Goal: Task Accomplishment & Management: Complete application form

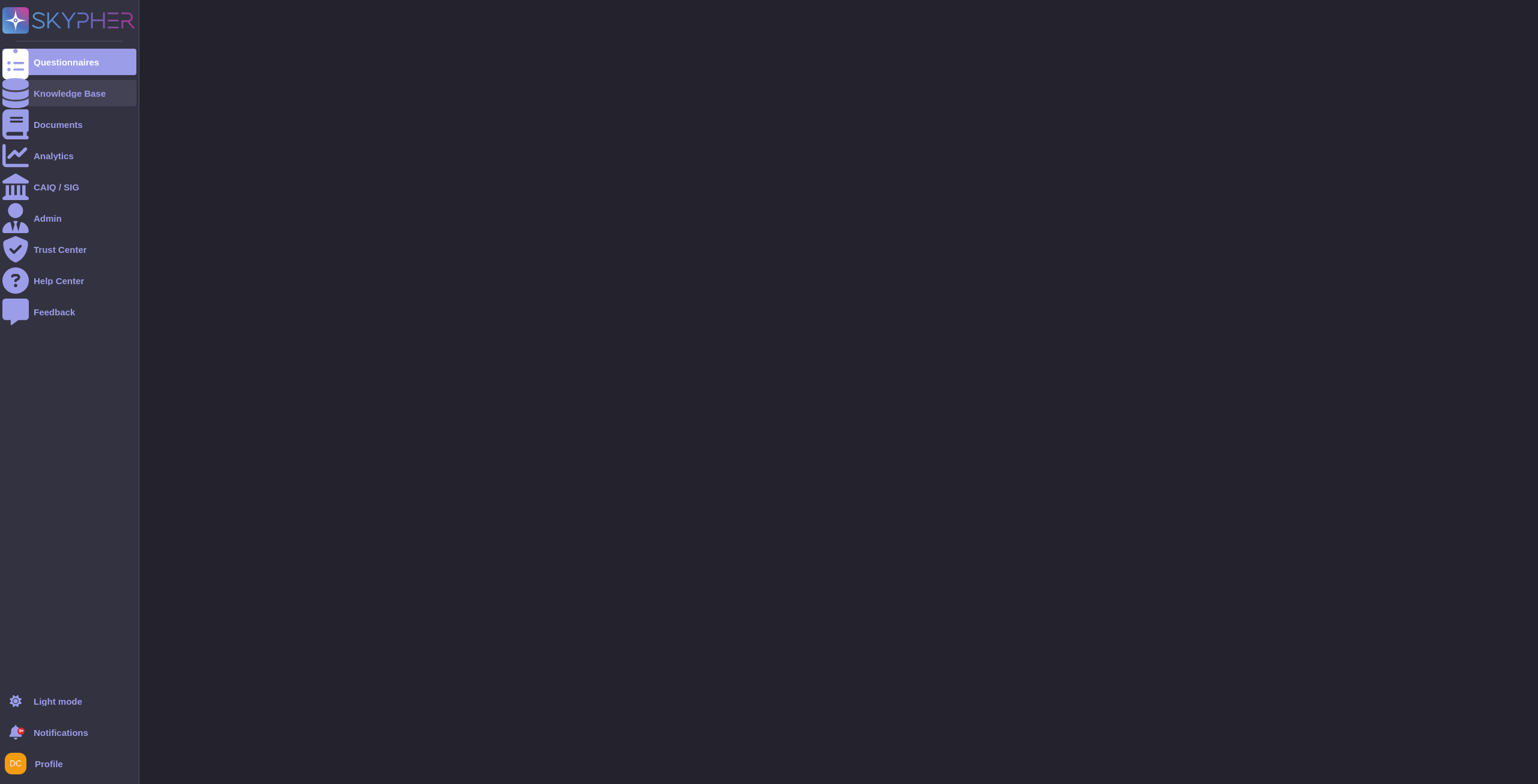
click at [16, 90] on icon at bounding box center [16, 93] width 27 height 30
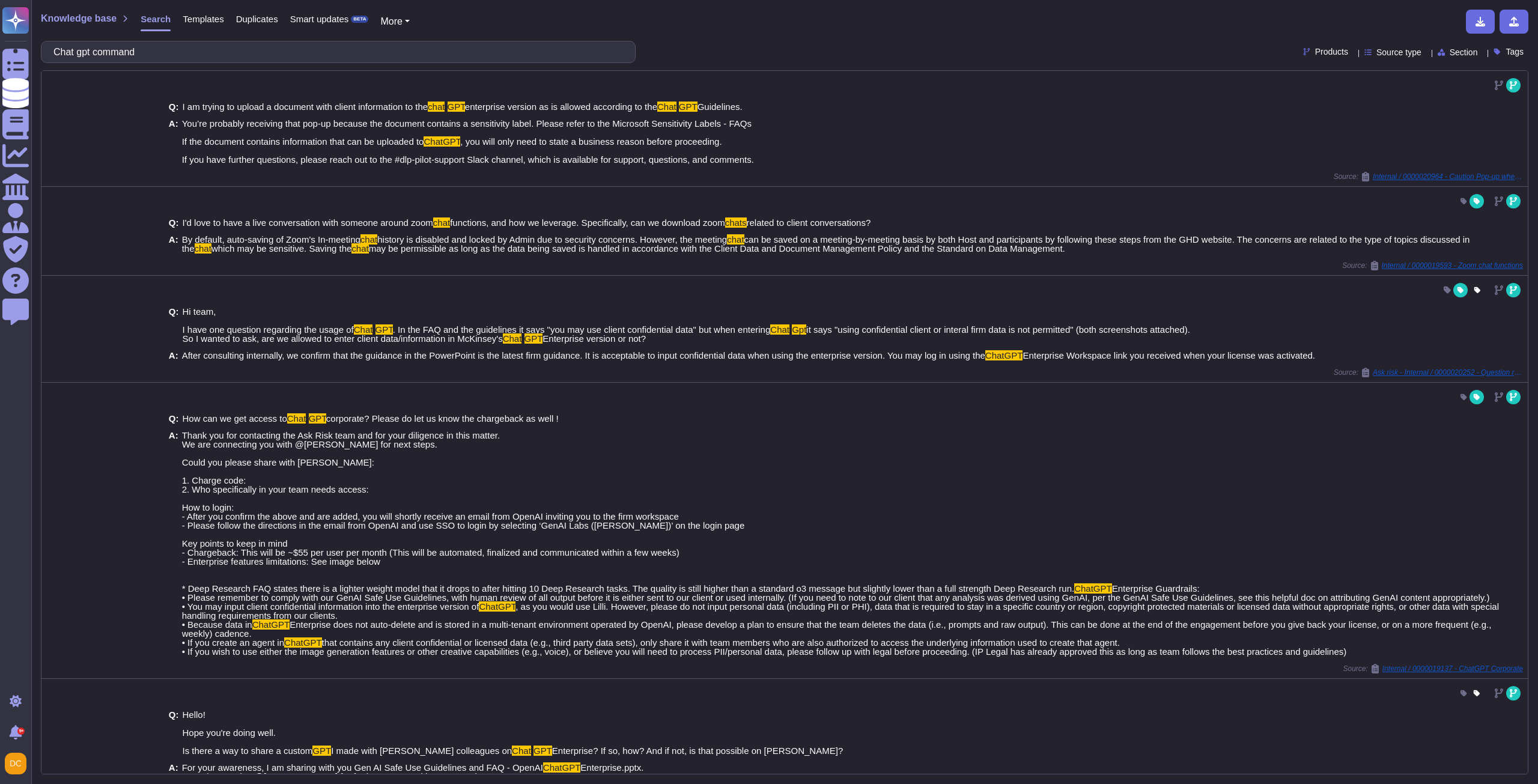
click at [124, 49] on input "Chat gpt command" at bounding box center [335, 52] width 575 height 21
type input "Chat gpt extension"
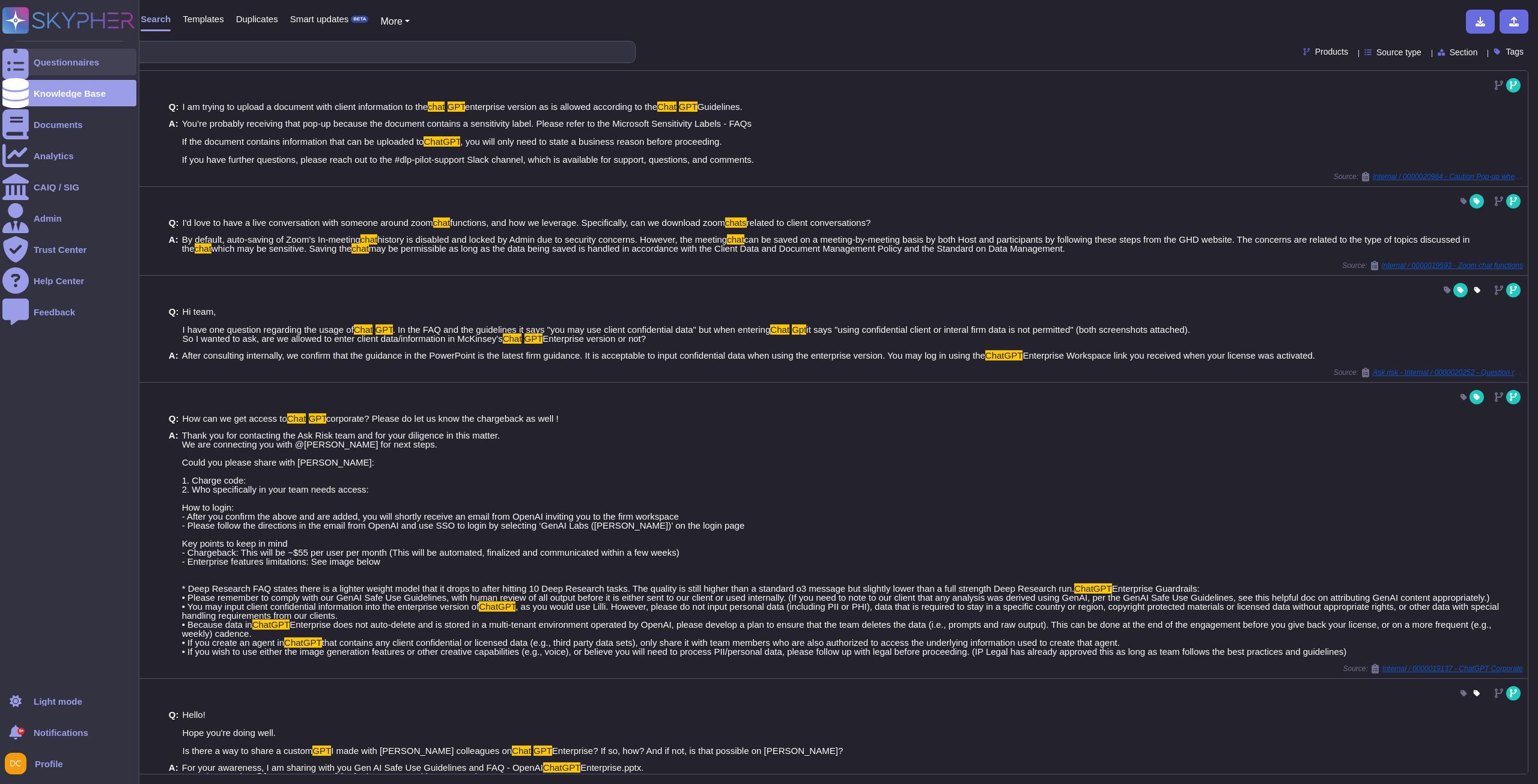
click at [41, 49] on div "Questionnaires" at bounding box center [70, 62] width 134 height 27
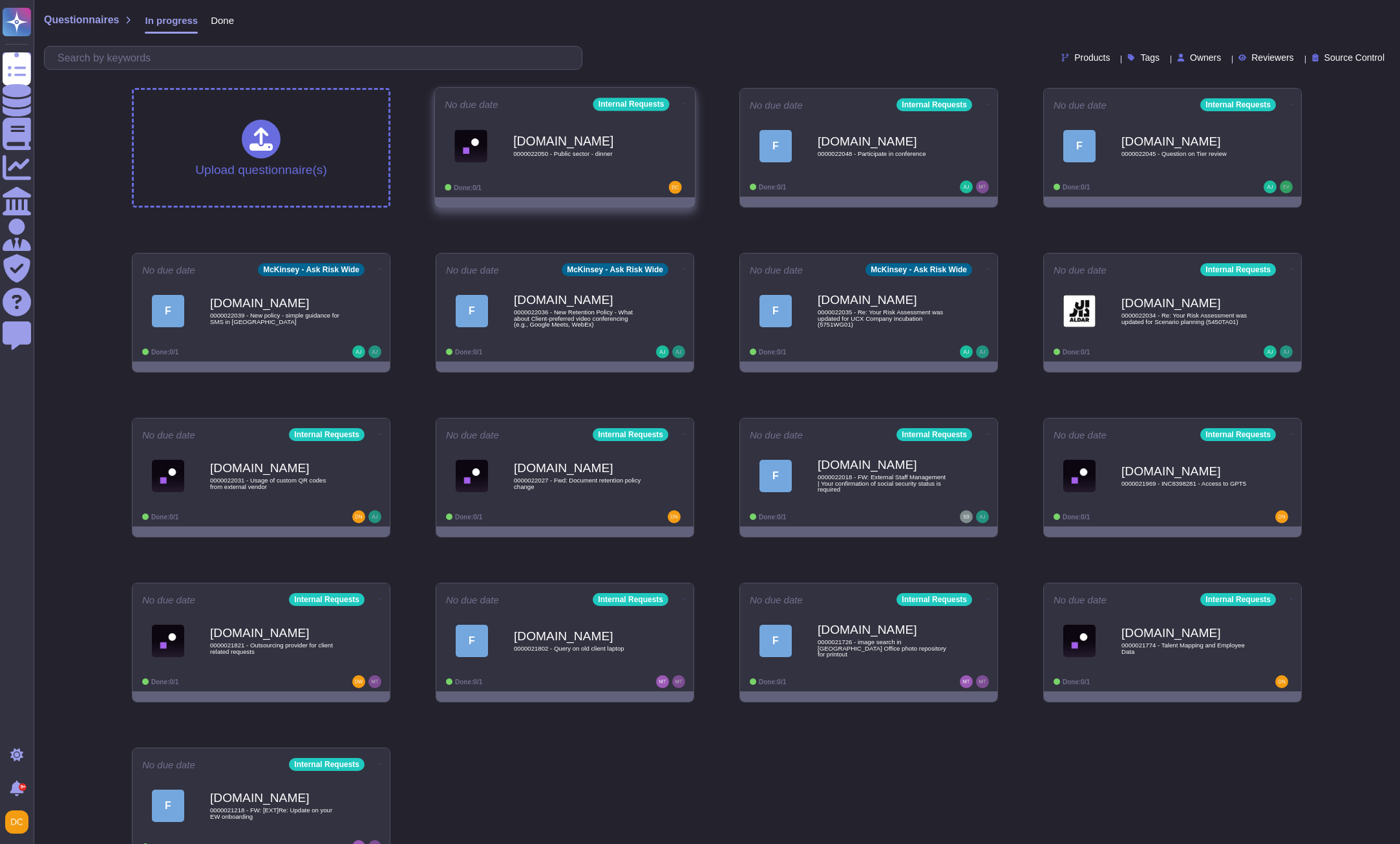
click at [556, 174] on div "[DOMAIN_NAME] 0000022050 - Public sector - dinner" at bounding box center [565, 146] width 241 height 66
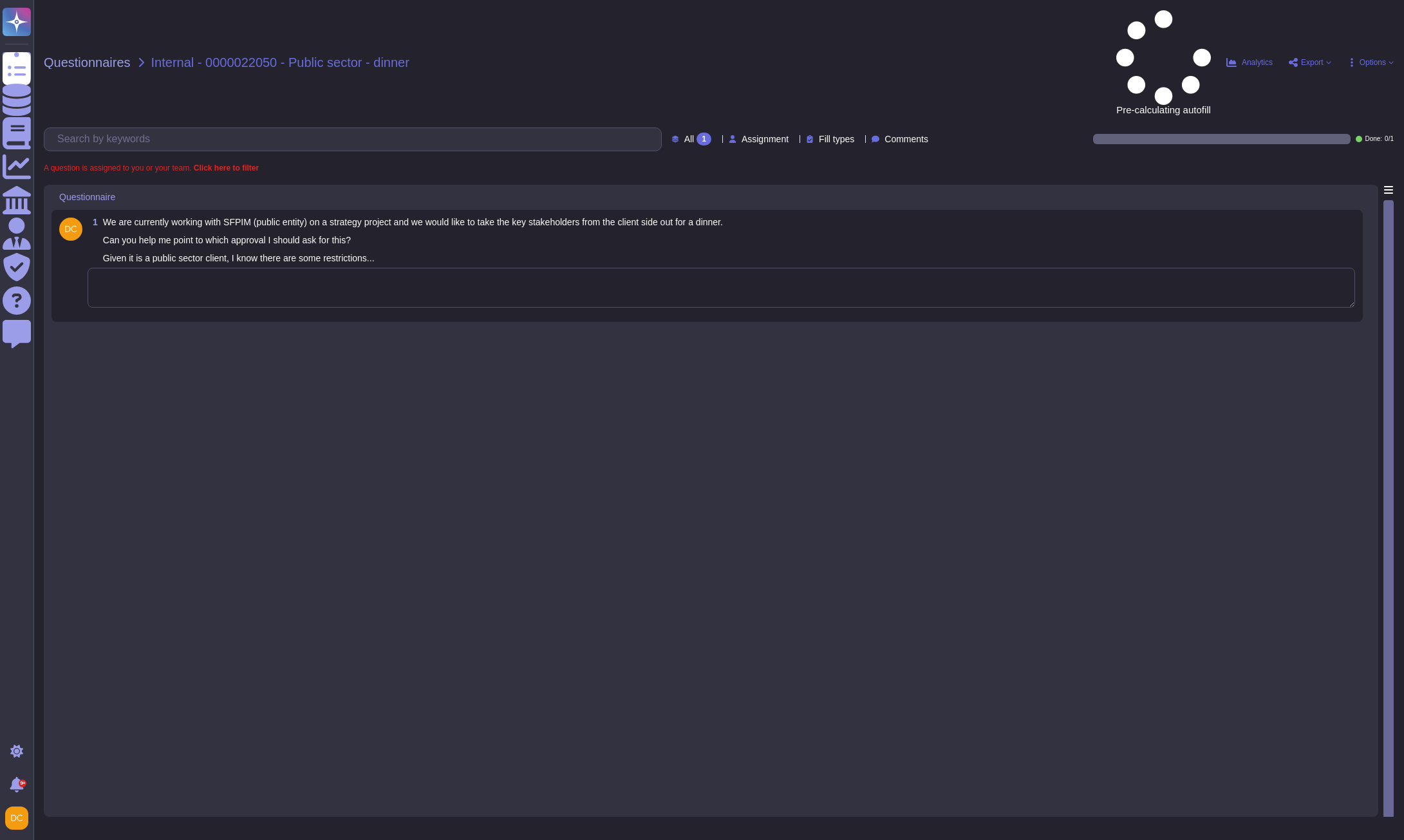
click at [215, 268] on textarea at bounding box center [721, 288] width 1268 height 40
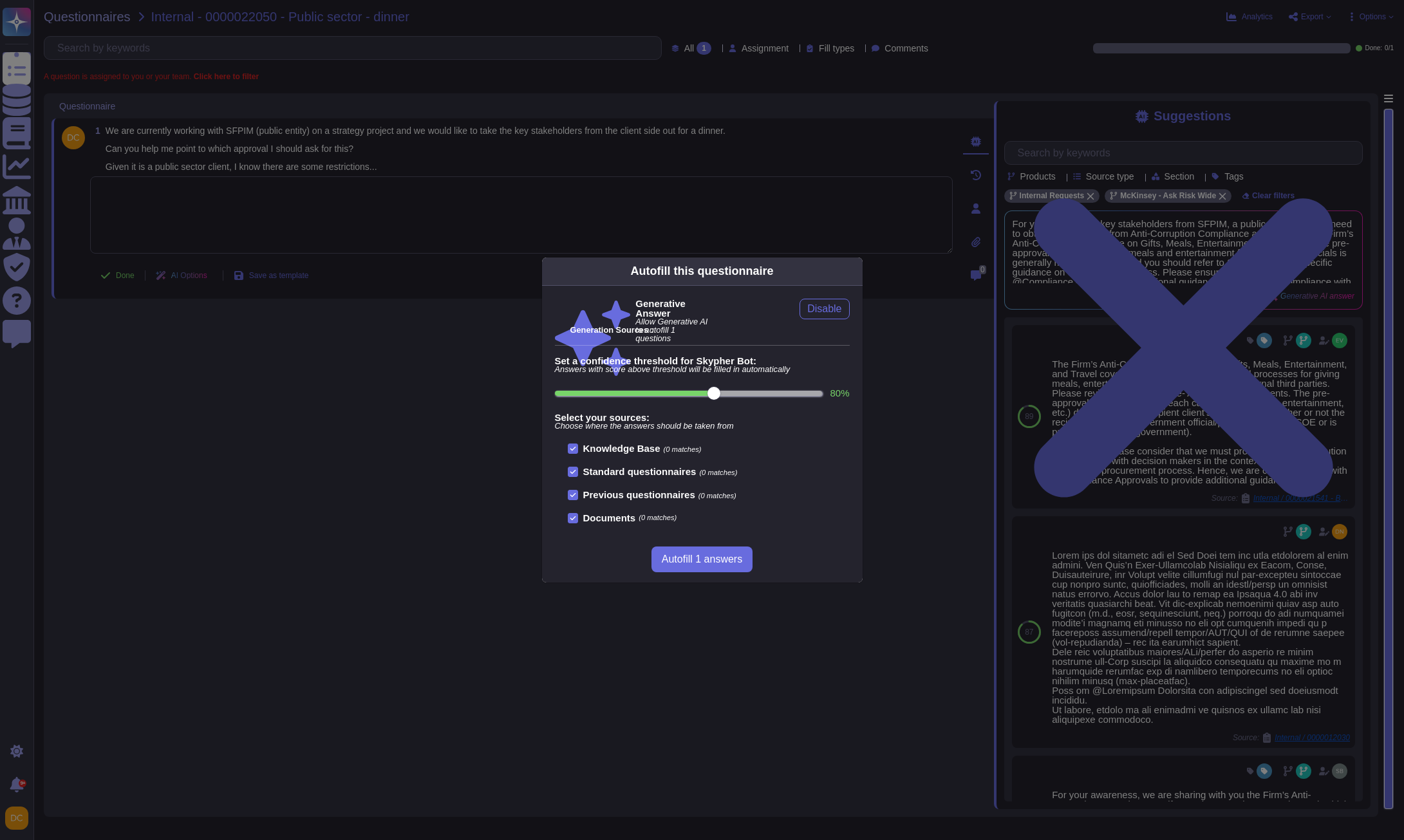
click at [1194, 444] on div "Autofill this questionnaire Generative Answer Allow Generative AI to autofill 1…" at bounding box center [702, 420] width 1404 height 840
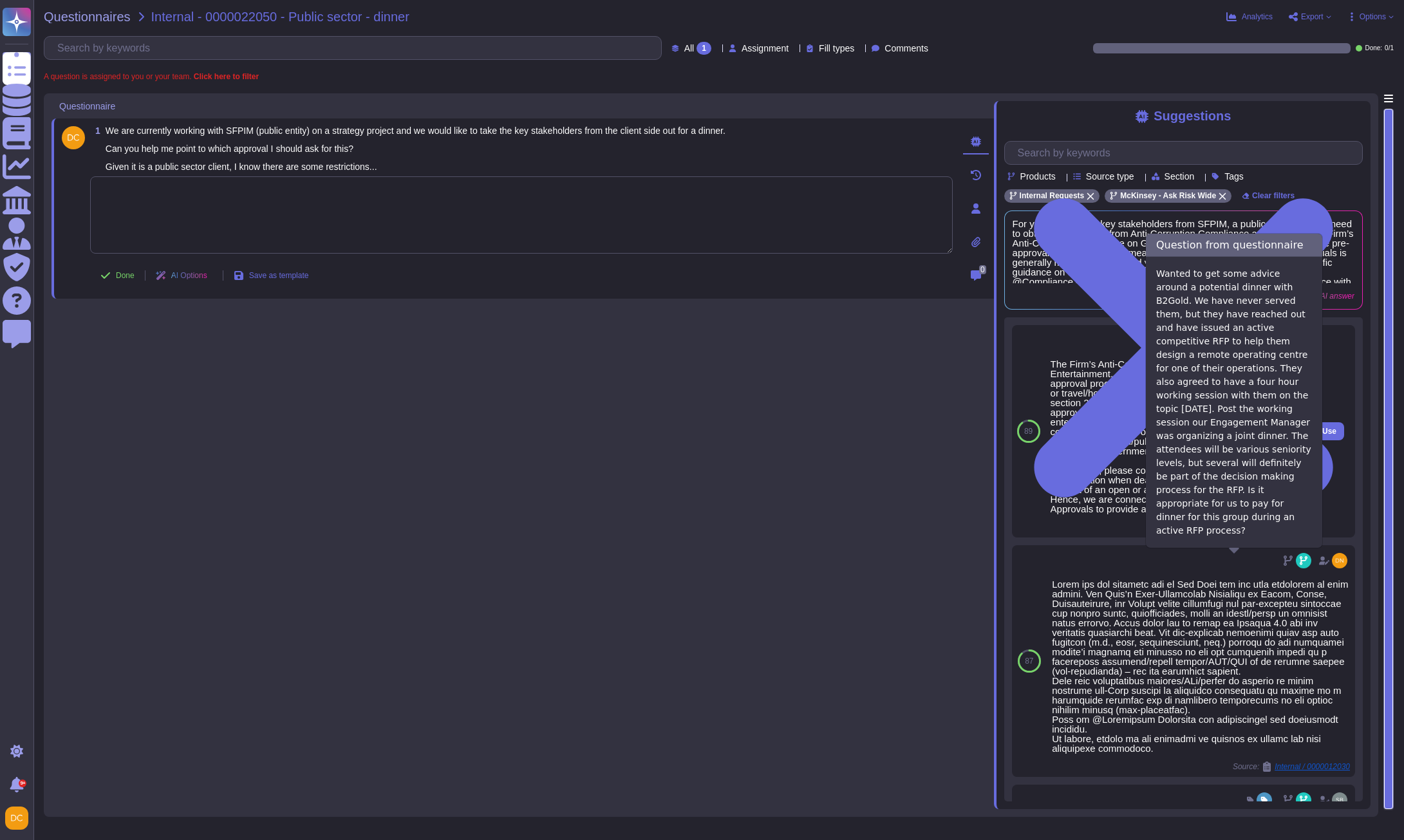
click at [1222, 531] on span "Internal / 0000021541 - B2Gold Dinner" at bounding box center [1251, 527] width 97 height 8
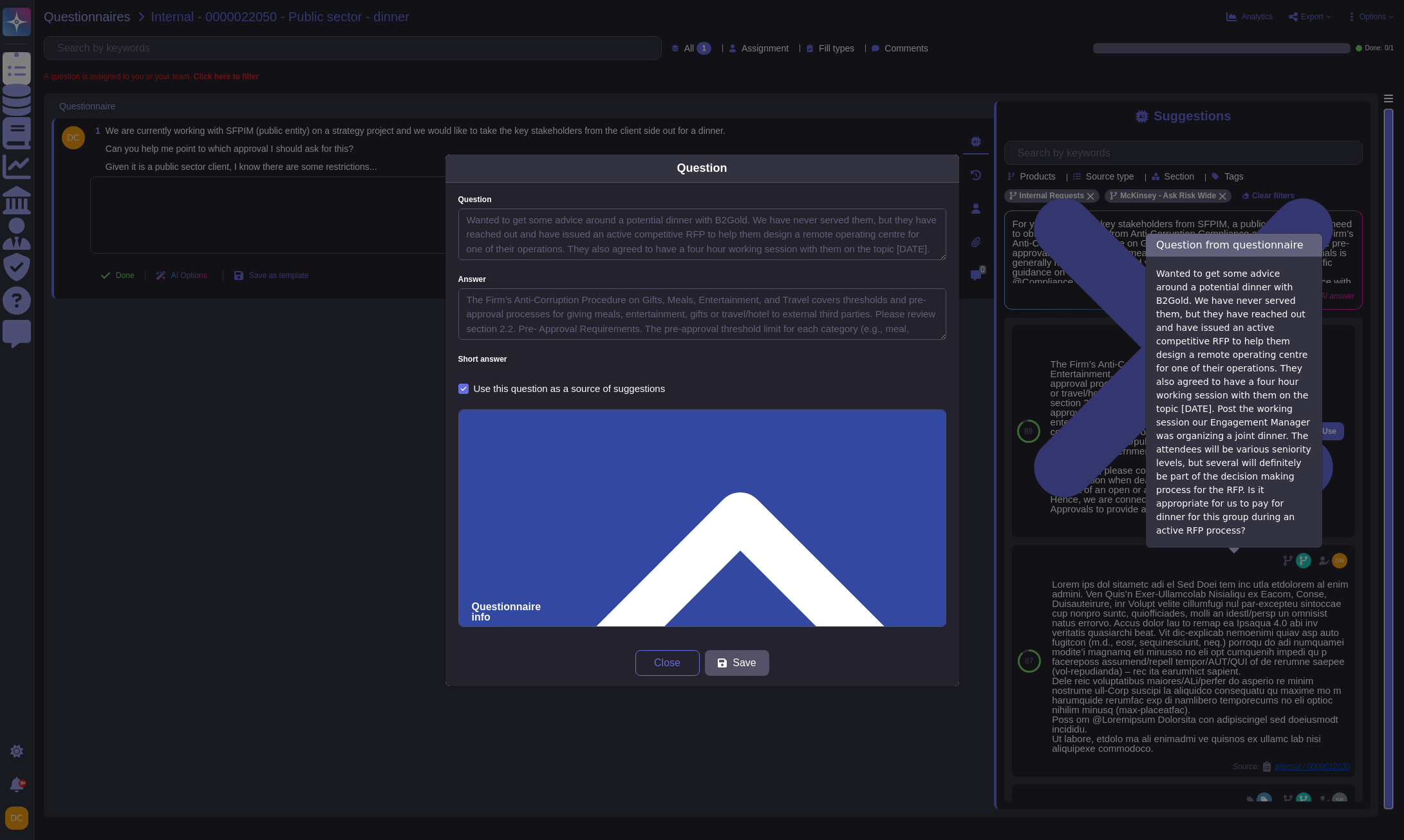
type textarea "Wanted to get some advice around a potential dinner with B2Gold. We have never …"
type textarea "The Firm’s Anti-Corruption Procedure on Gifts, Meals, Entertainment, and Travel…"
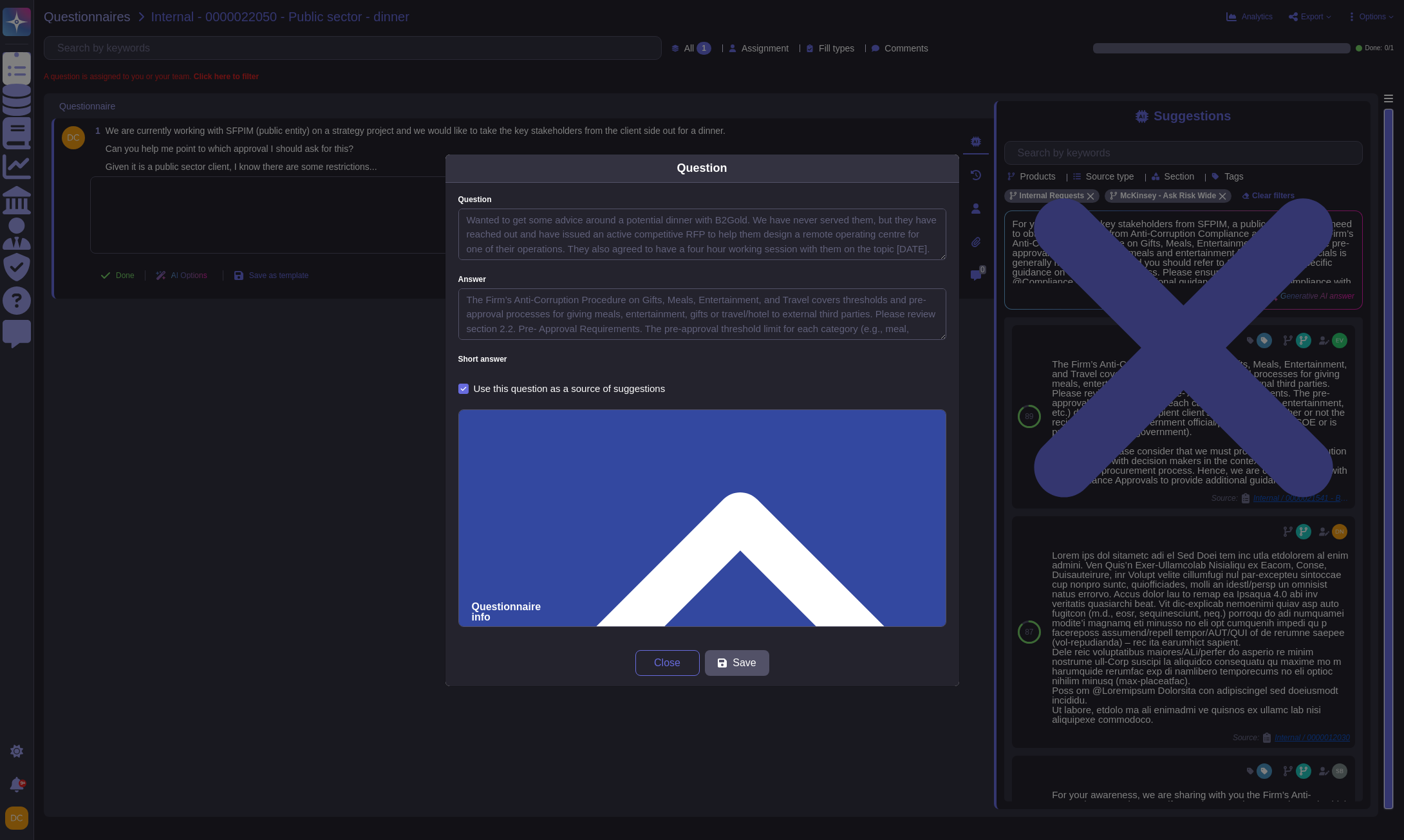
click at [495, 839] on input "0000021541 - B2Gold Dinner" at bounding box center [702, 850] width 461 height 24
click at [662, 663] on span "Close" at bounding box center [668, 663] width 27 height 10
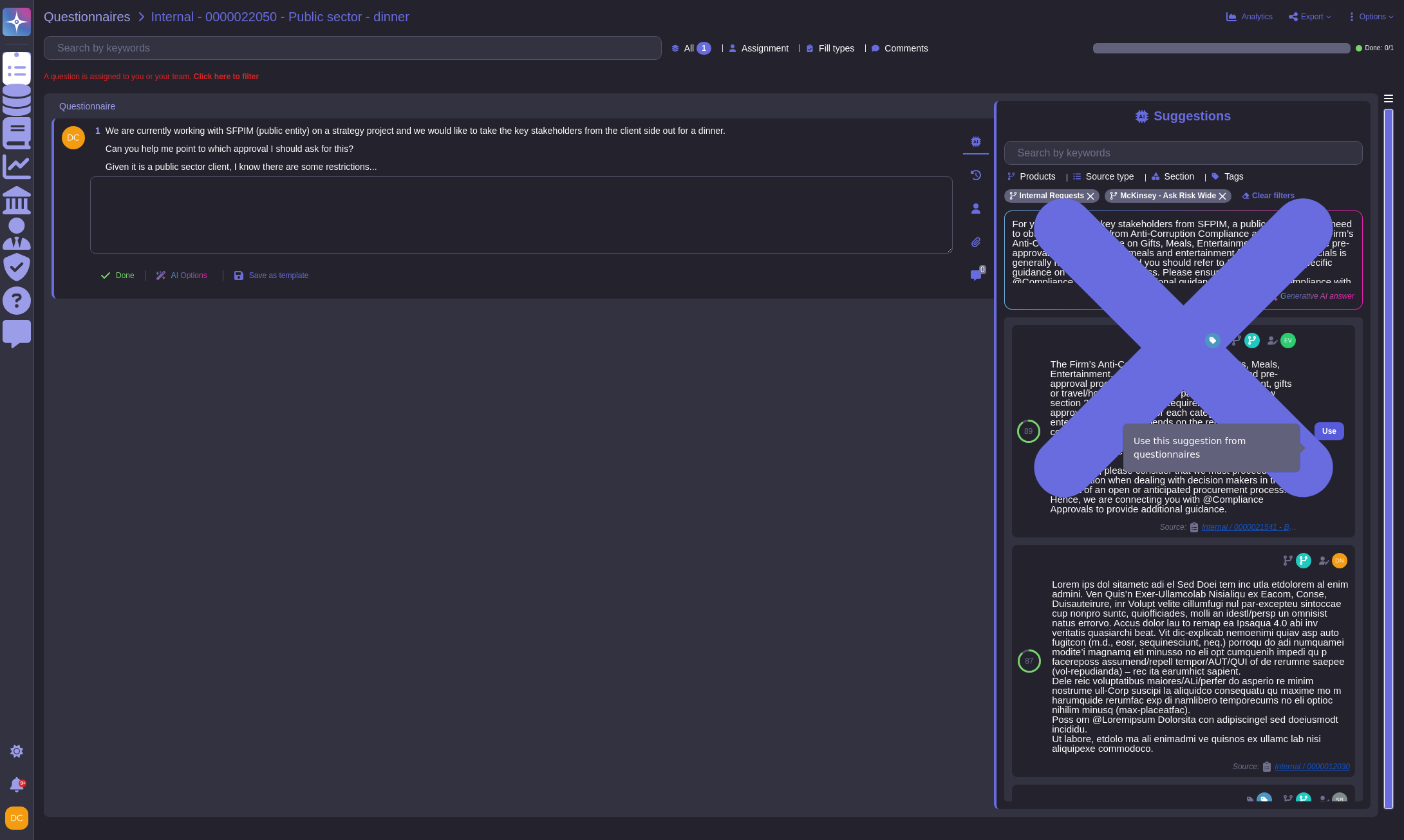
click at [1323, 435] on span "Use" at bounding box center [1329, 431] width 14 height 8
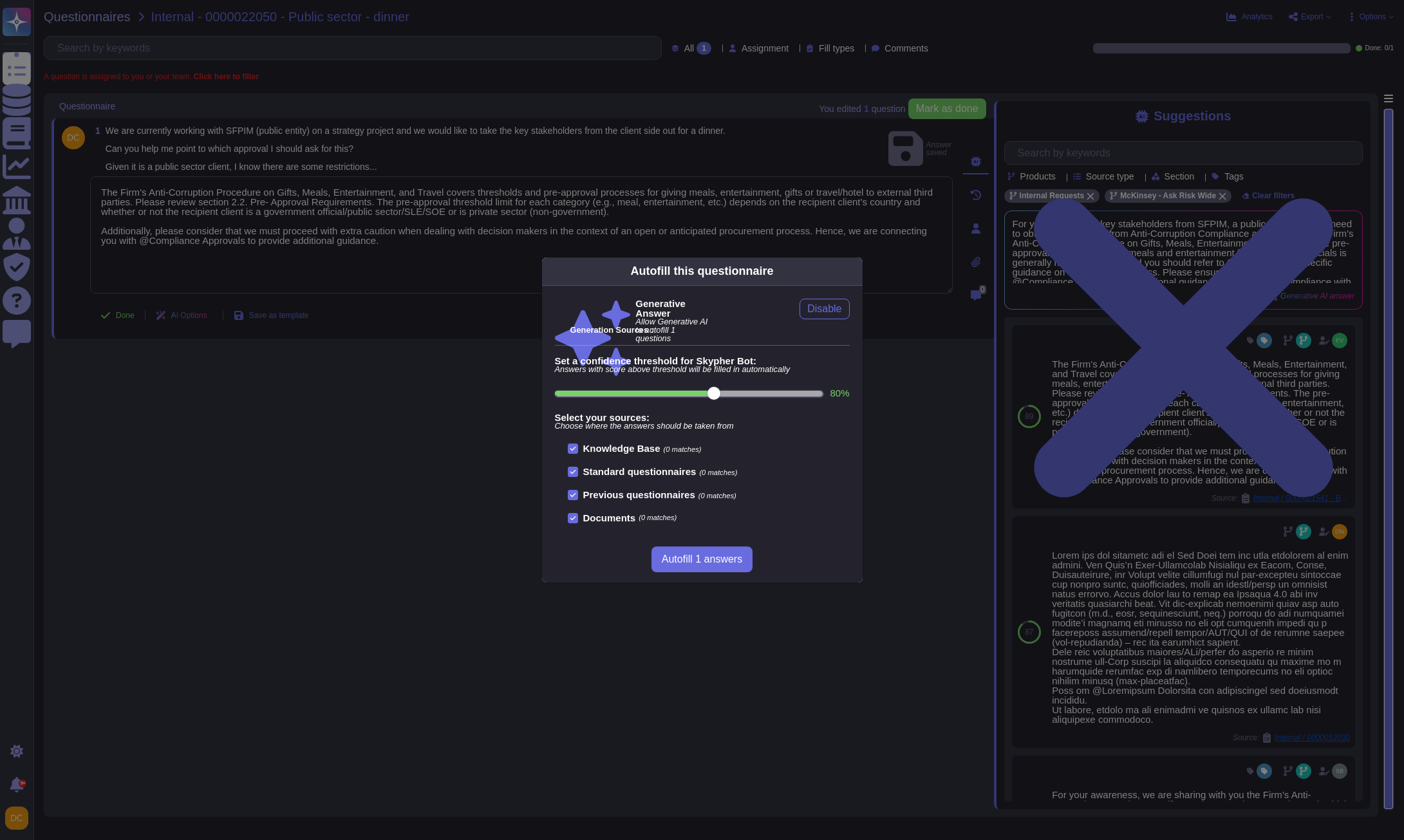
click at [114, 302] on div "Autofill this questionnaire Generative Answer Allow Generative AI to autofill 1…" at bounding box center [702, 420] width 1404 height 840
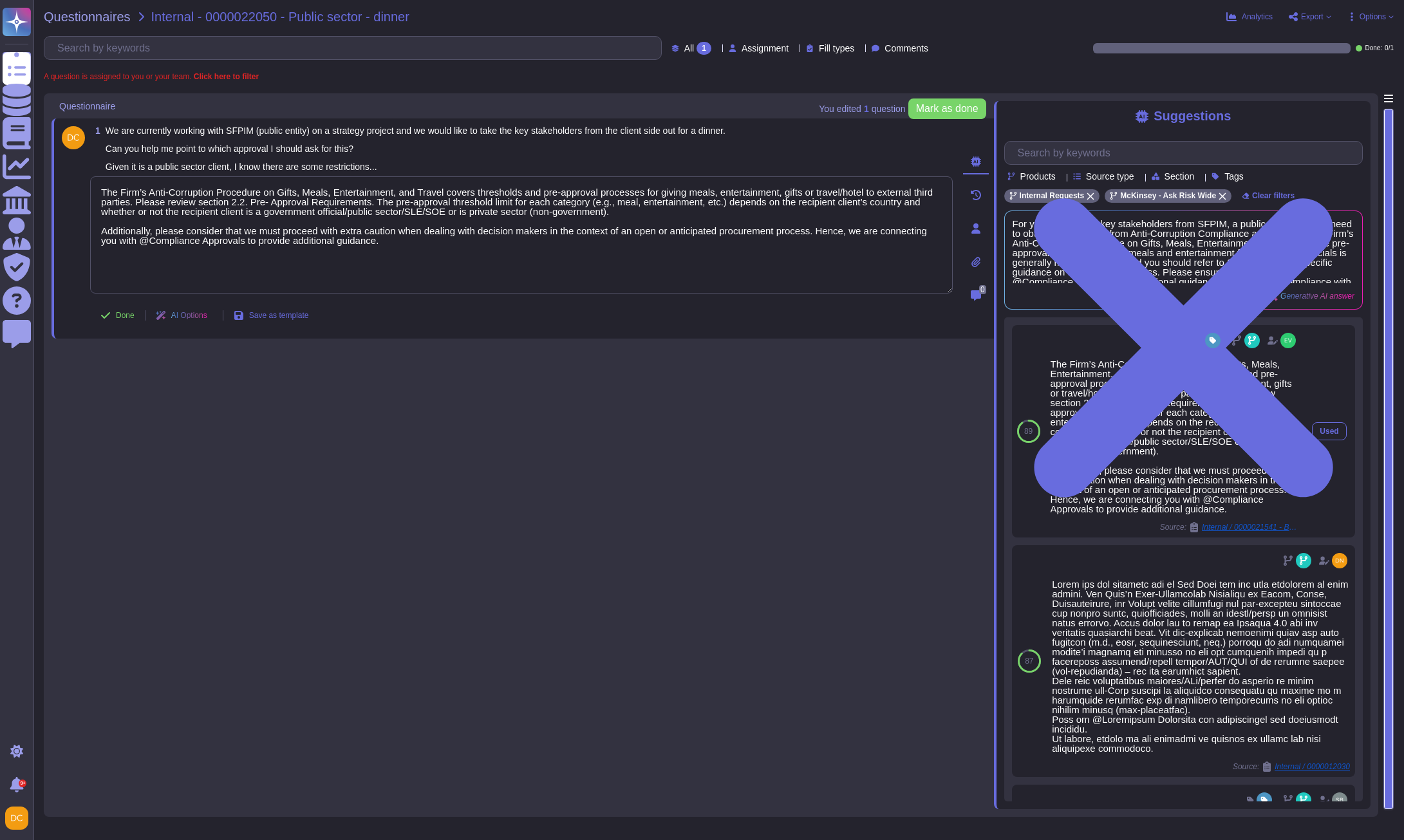
drag, startPoint x: 1116, startPoint y: 510, endPoint x: 1244, endPoint y: 521, distance: 128.5
click at [1244, 513] on div "The Firm’s Anti-Corruption Procedure on Gifts, Meals, Entertainment, and Travel…" at bounding box center [1175, 436] width 248 height 154
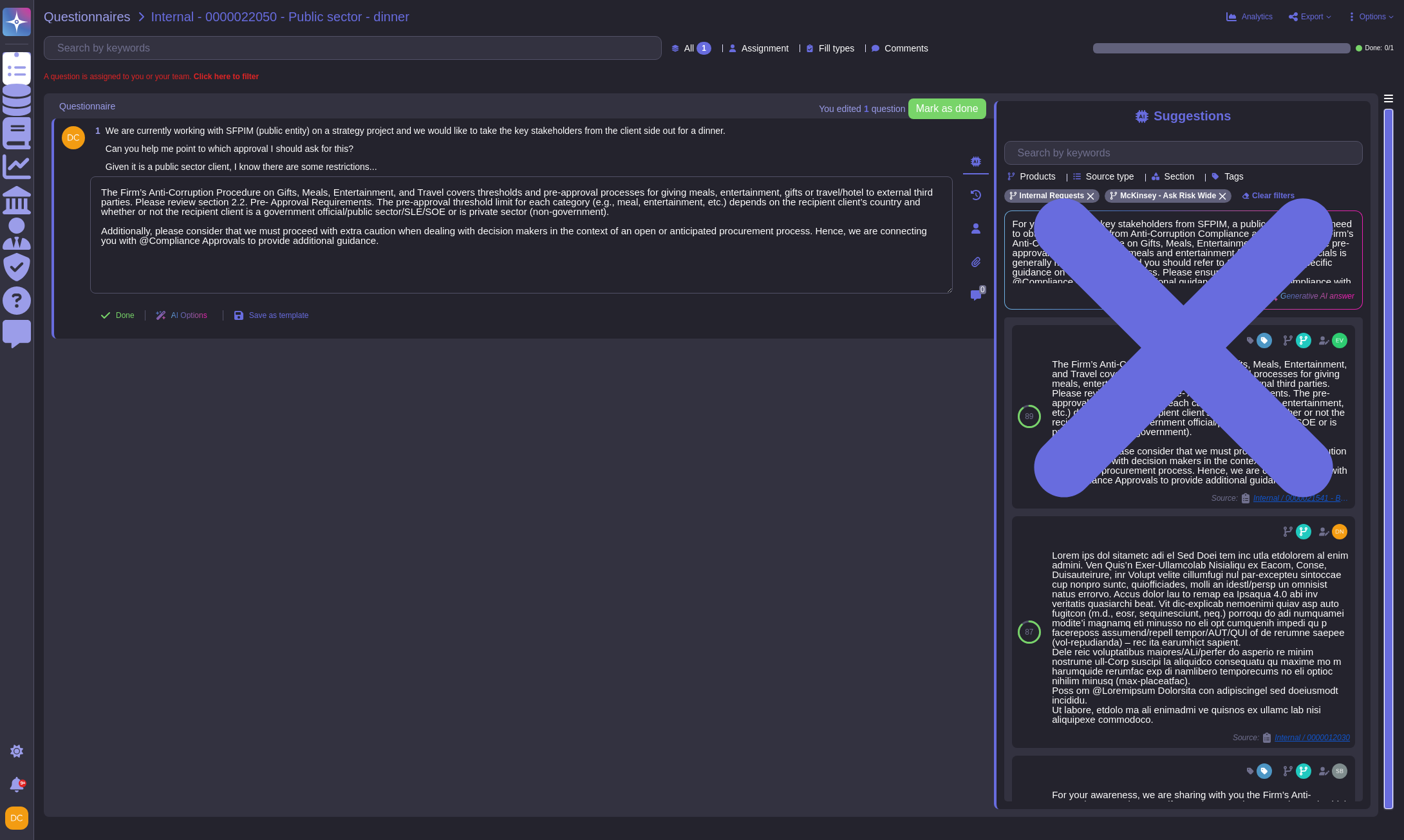
copy div "onnecting you with @Compliance Approvals to provide additional guidance."
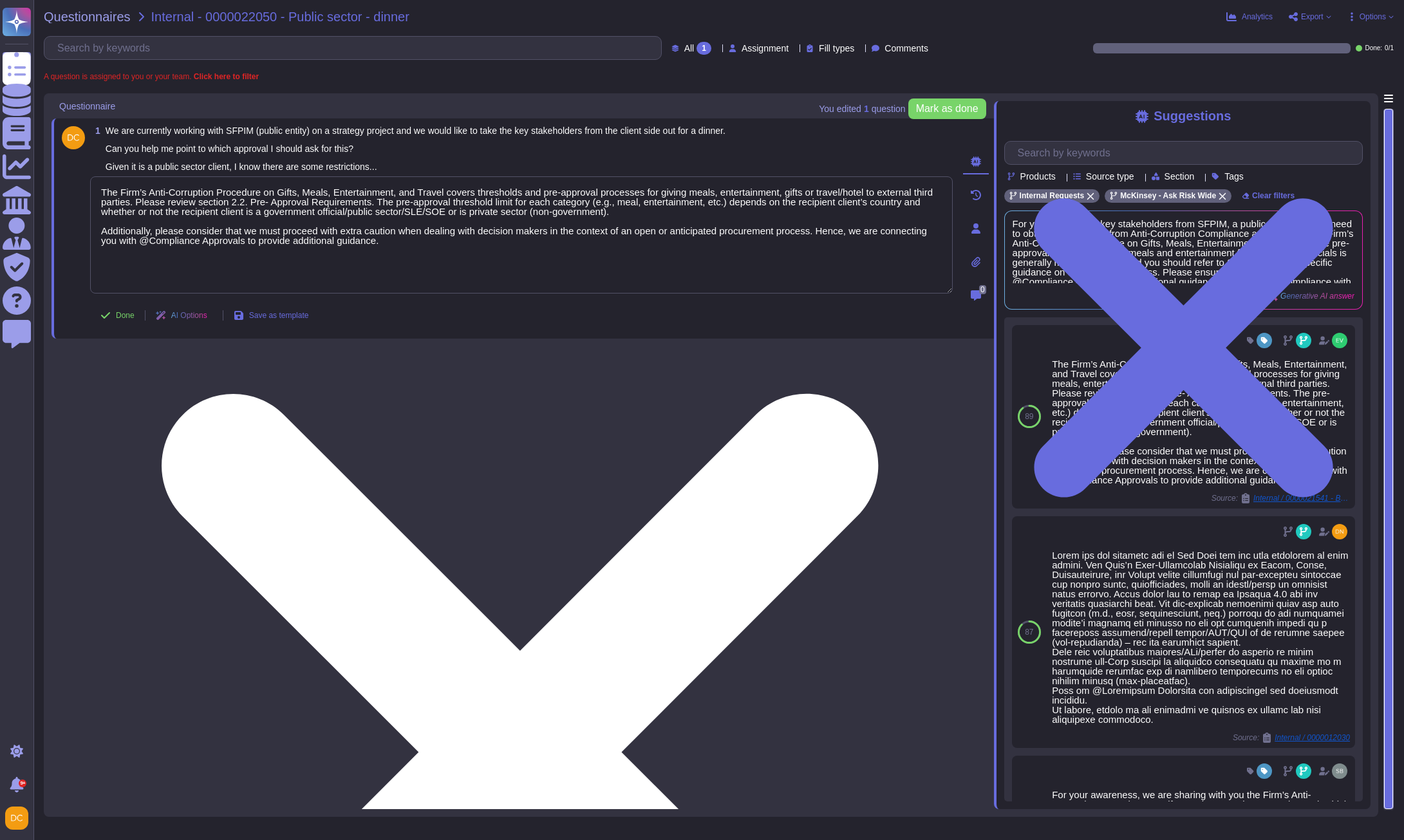
click at [446, 241] on textarea "The Firm’s Anti-Corruption Procedure on Gifts, Meals, Entertainment, and Travel…" at bounding box center [521, 235] width 863 height 117
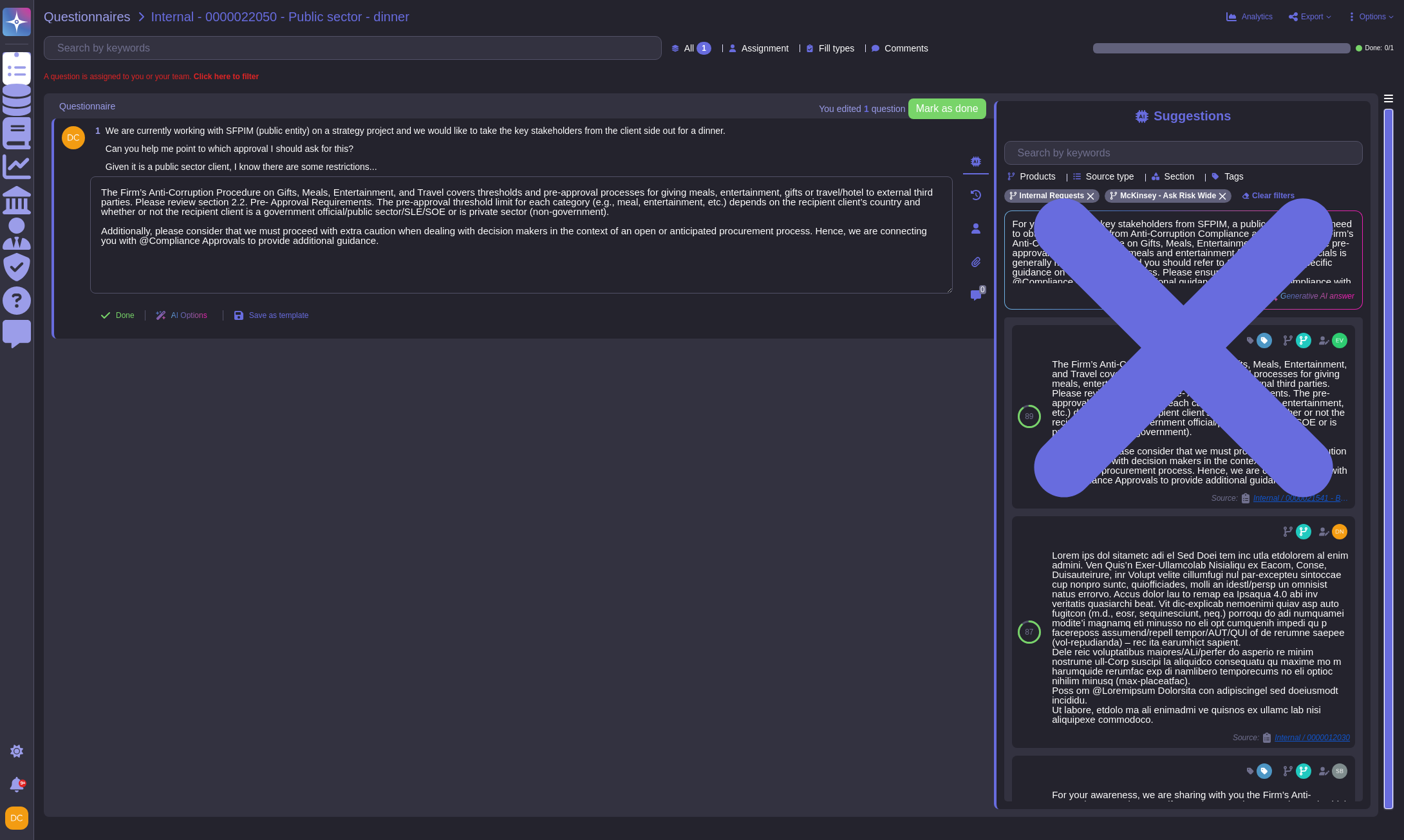
drag, startPoint x: 469, startPoint y: 255, endPoint x: 89, endPoint y: 184, distance: 386.6
click at [89, 184] on div "1 We are currently working with SFPIM (public entity) on a strategy project and…" at bounding box center [507, 228] width 891 height 205
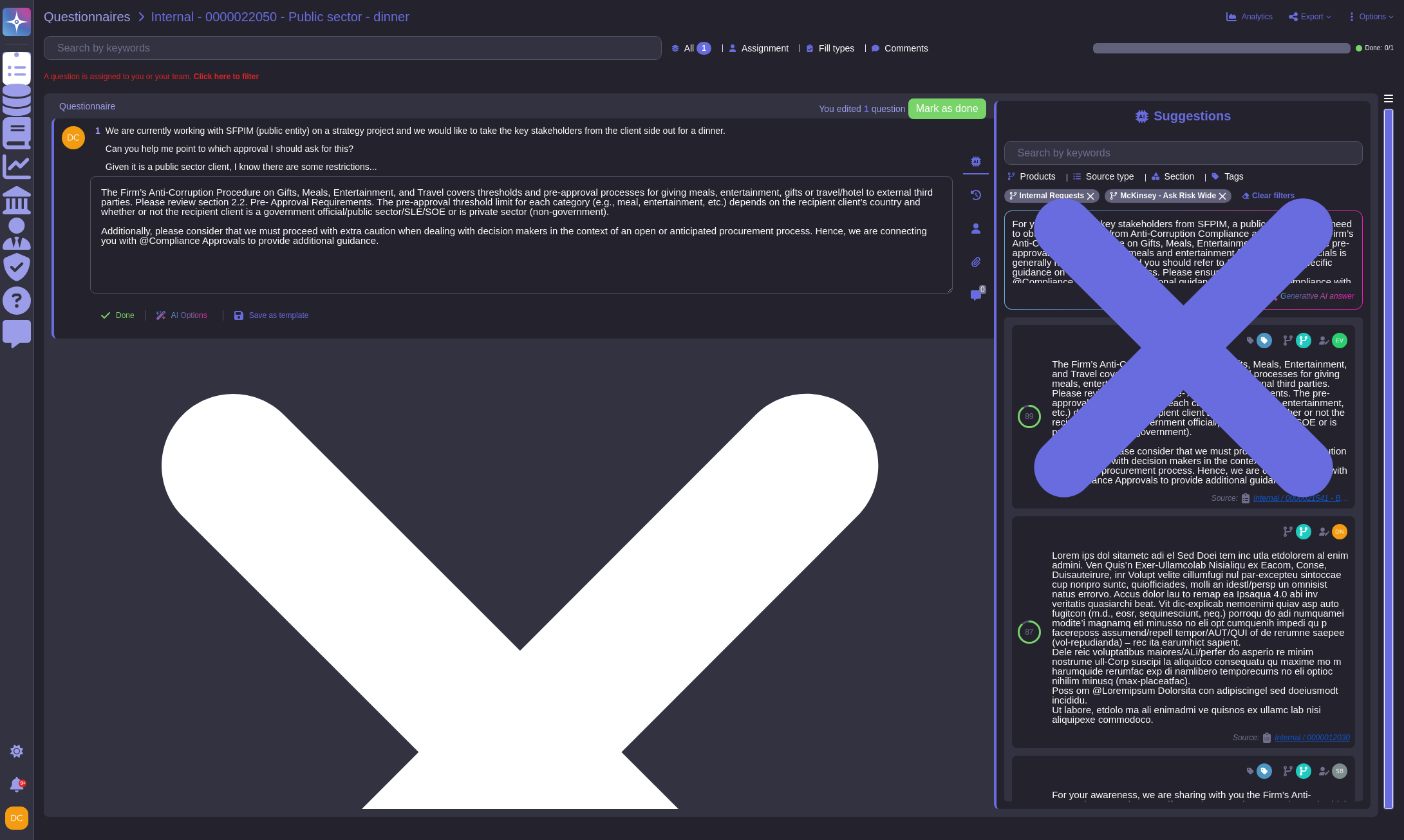
paste textarea "Thank you for reaching out to the Ask Risk team. The Firm’s Anti-Corruption Pro…"
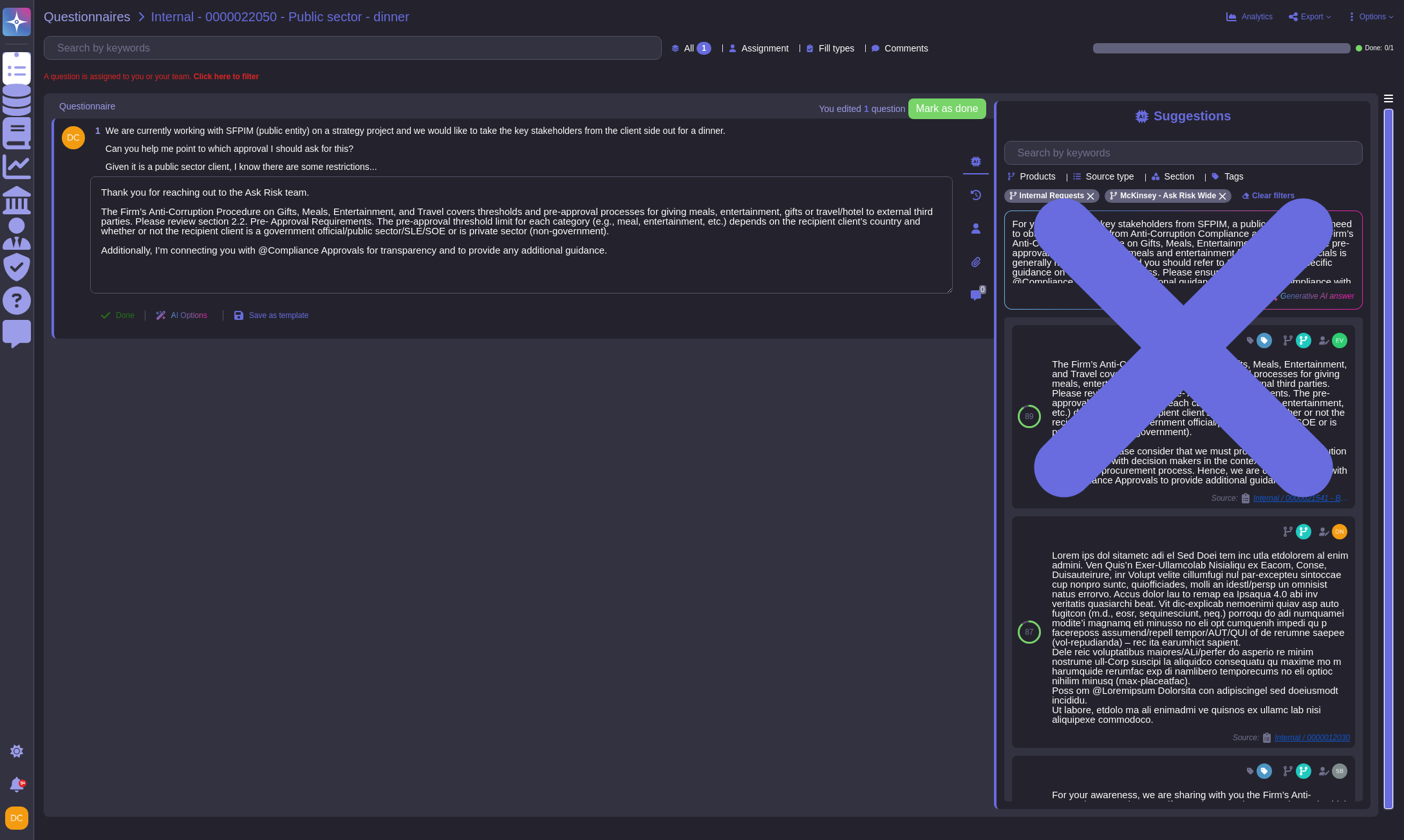
type textarea "Thank you for reaching out to the Ask Risk team. The Firm’s Anti-Corruption Pro…"
click at [106, 319] on icon at bounding box center [105, 315] width 10 height 10
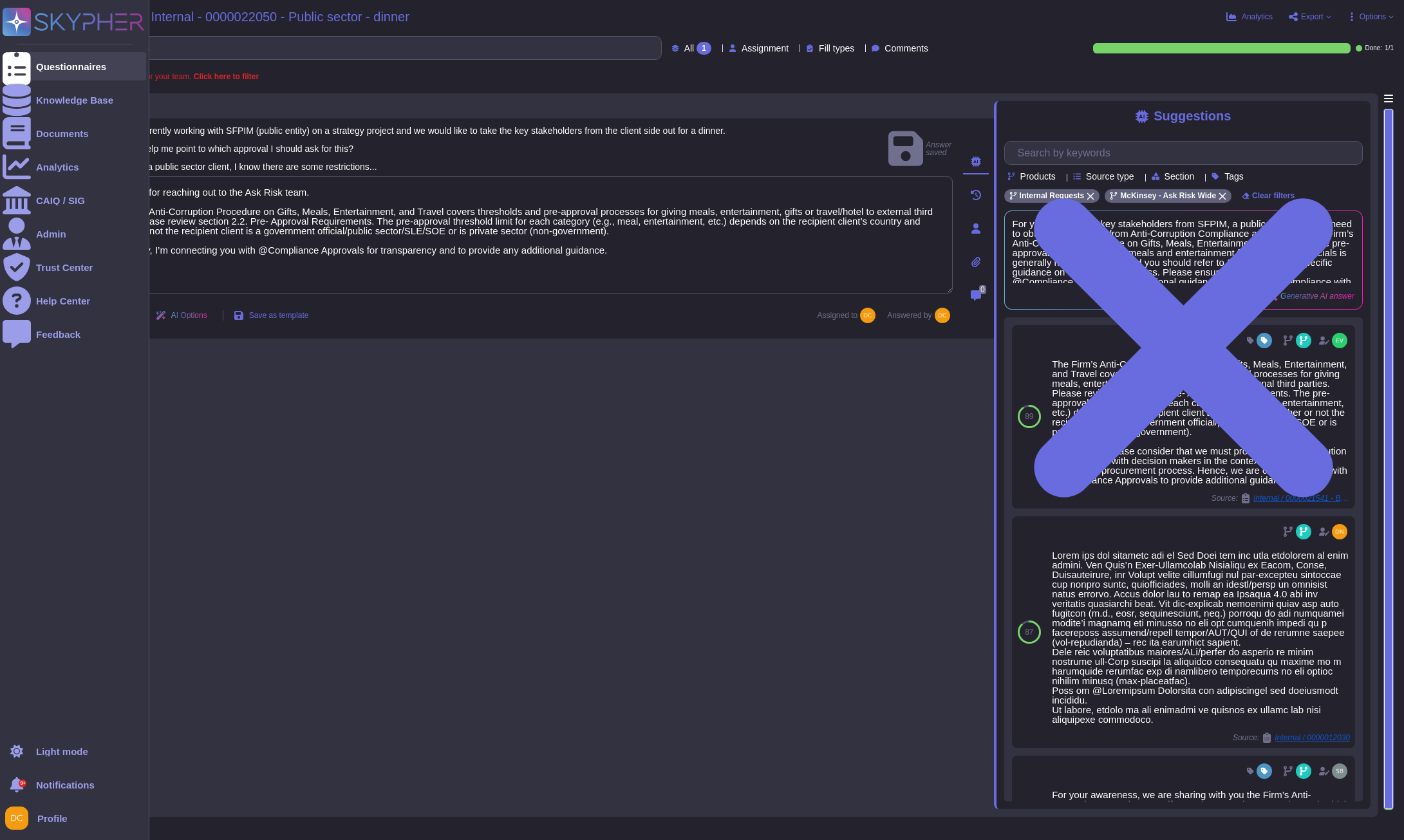
click at [19, 63] on icon at bounding box center [17, 66] width 28 height 38
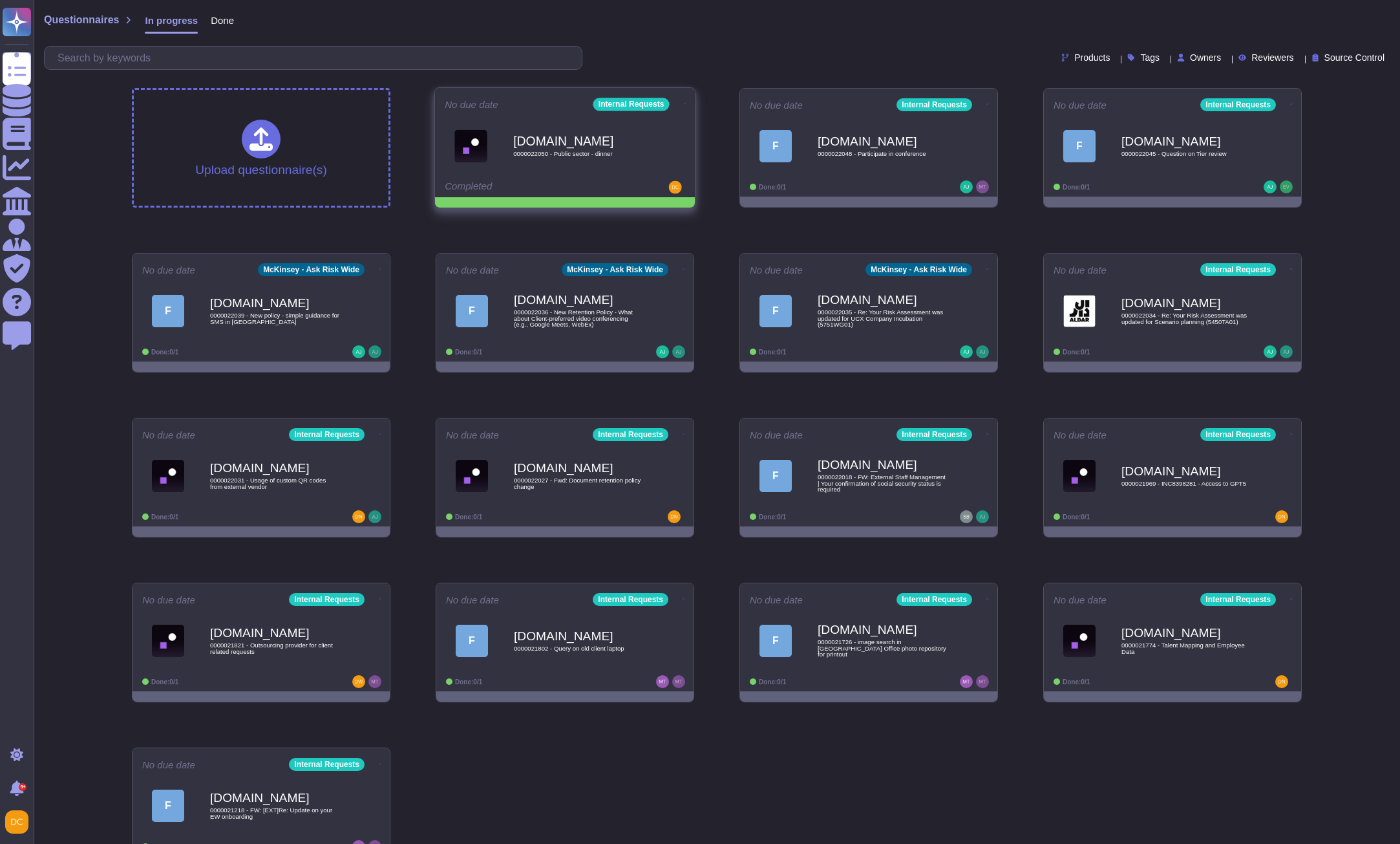
click at [683, 97] on span at bounding box center [685, 103] width 5 height 13
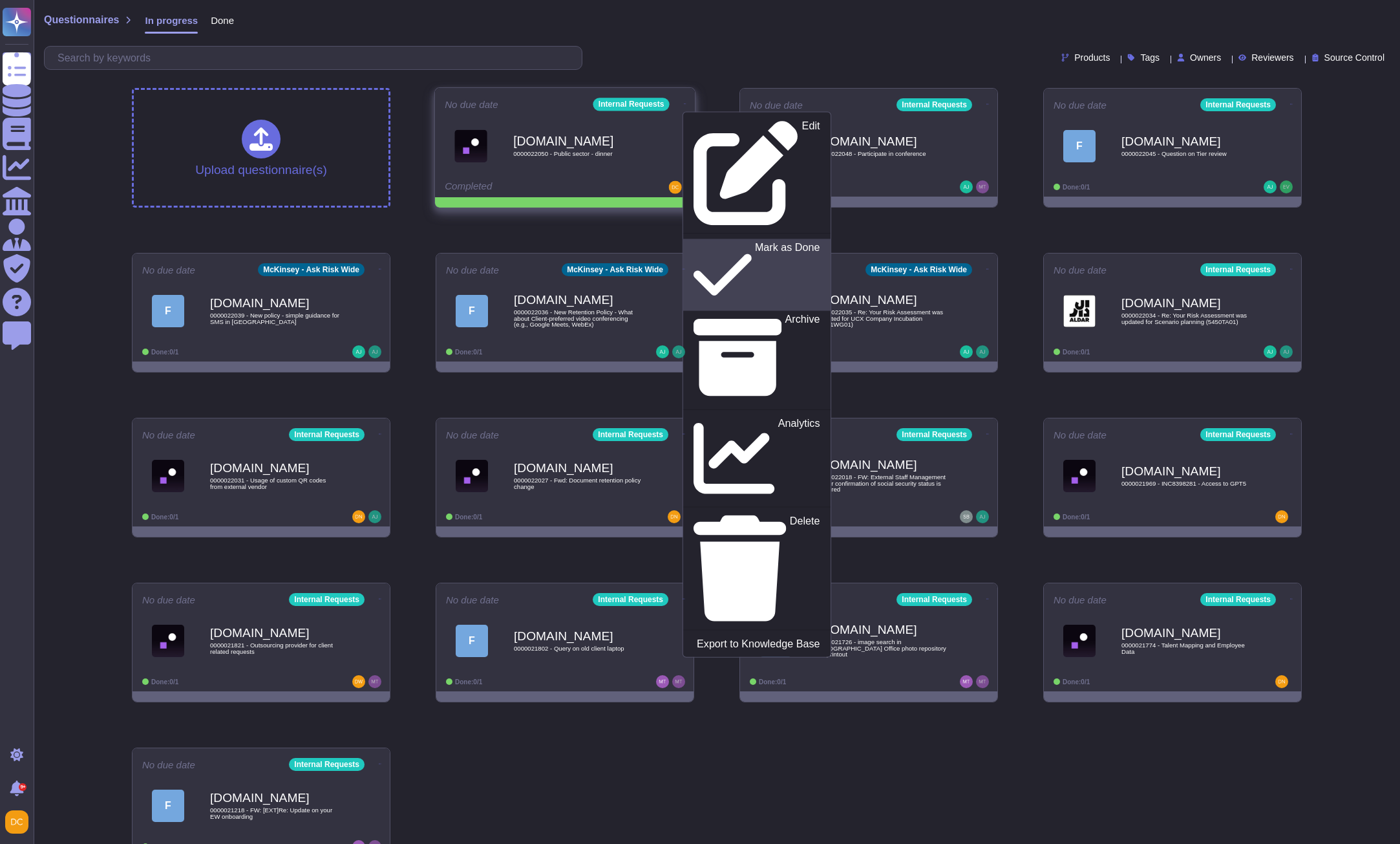
click at [755, 242] on p "Mark as Done" at bounding box center [788, 274] width 66 height 66
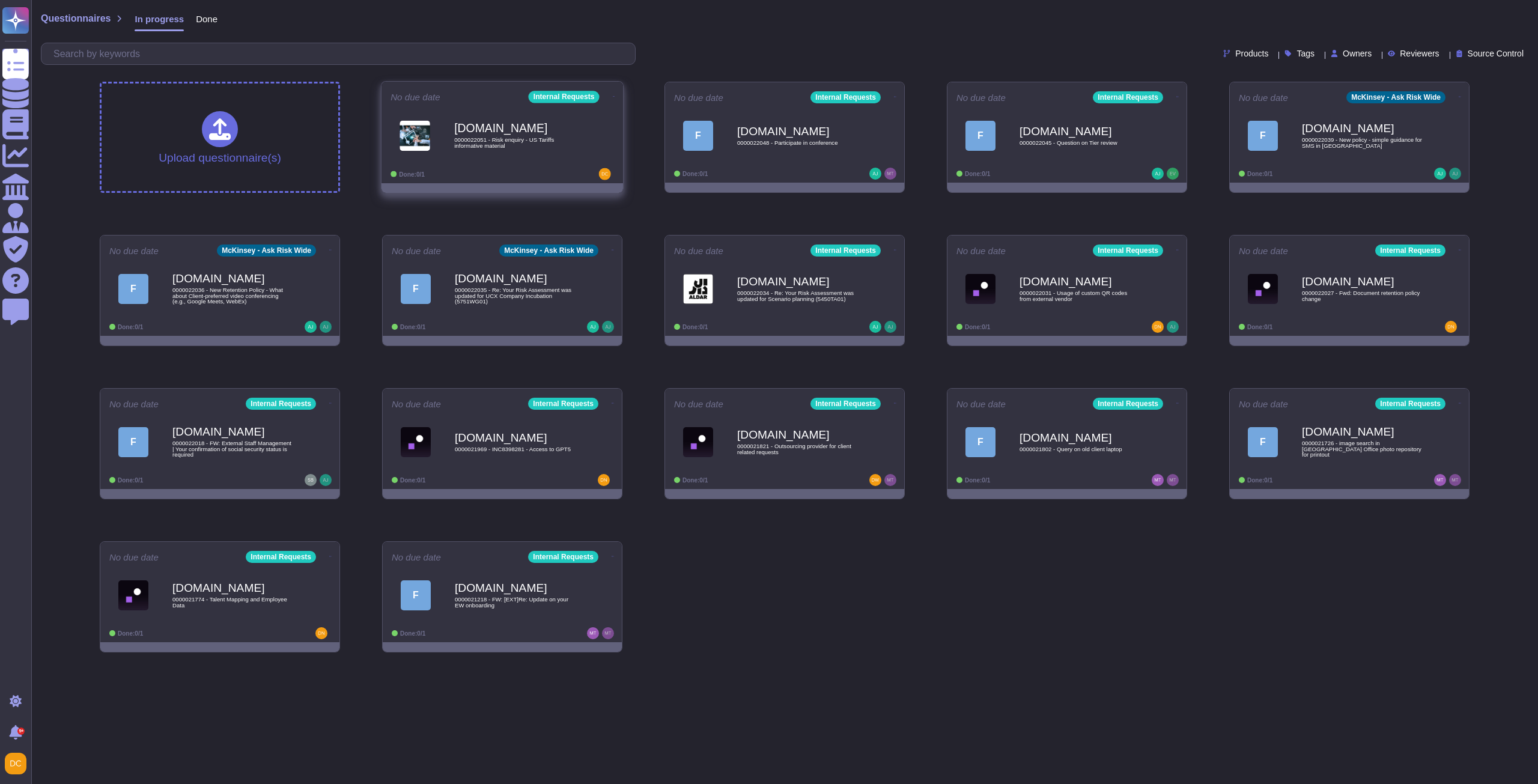
click at [531, 170] on div "Done: 0/1" at bounding box center [465, 174] width 149 height 12
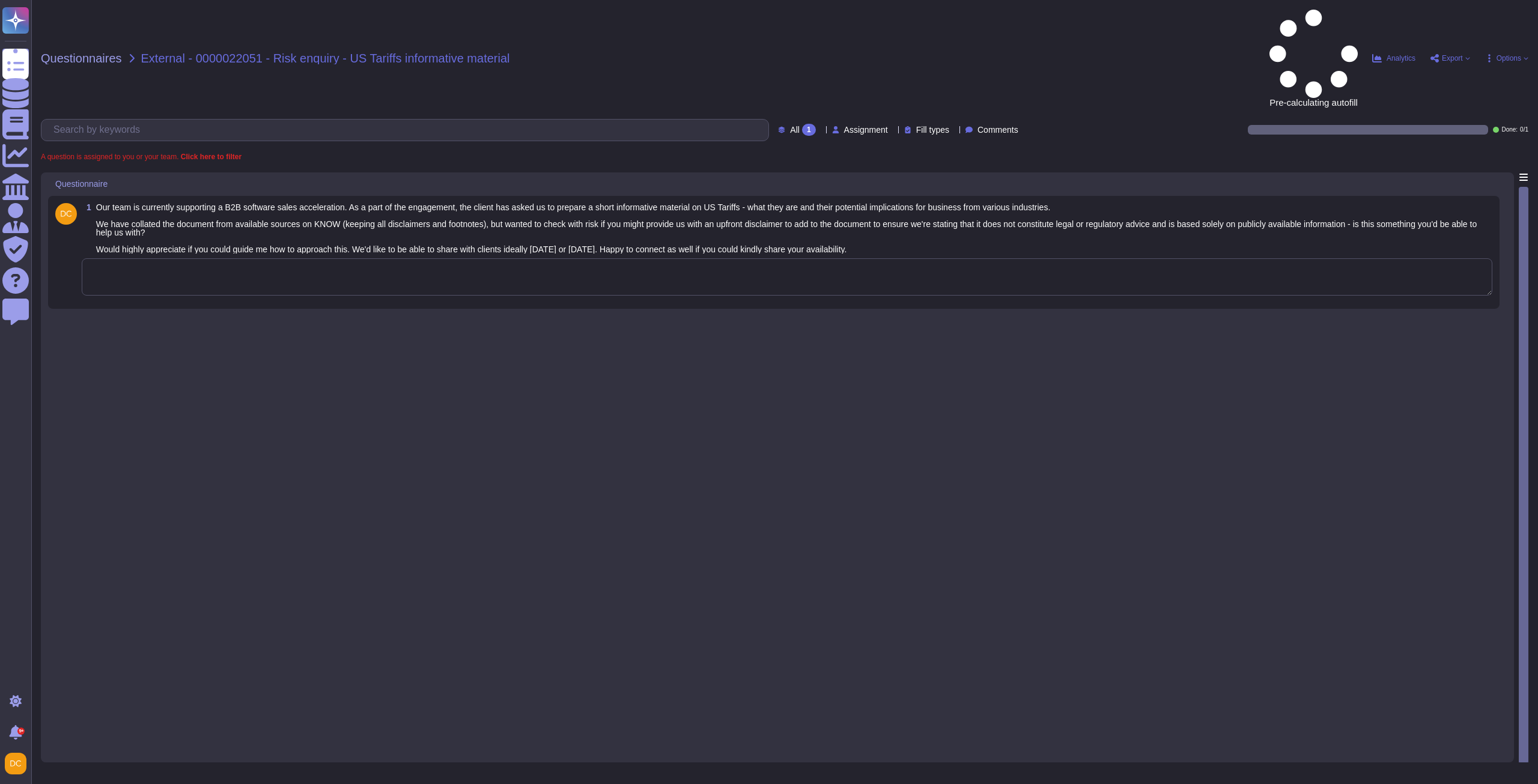
click at [209, 258] on textarea at bounding box center [787, 277] width 1411 height 37
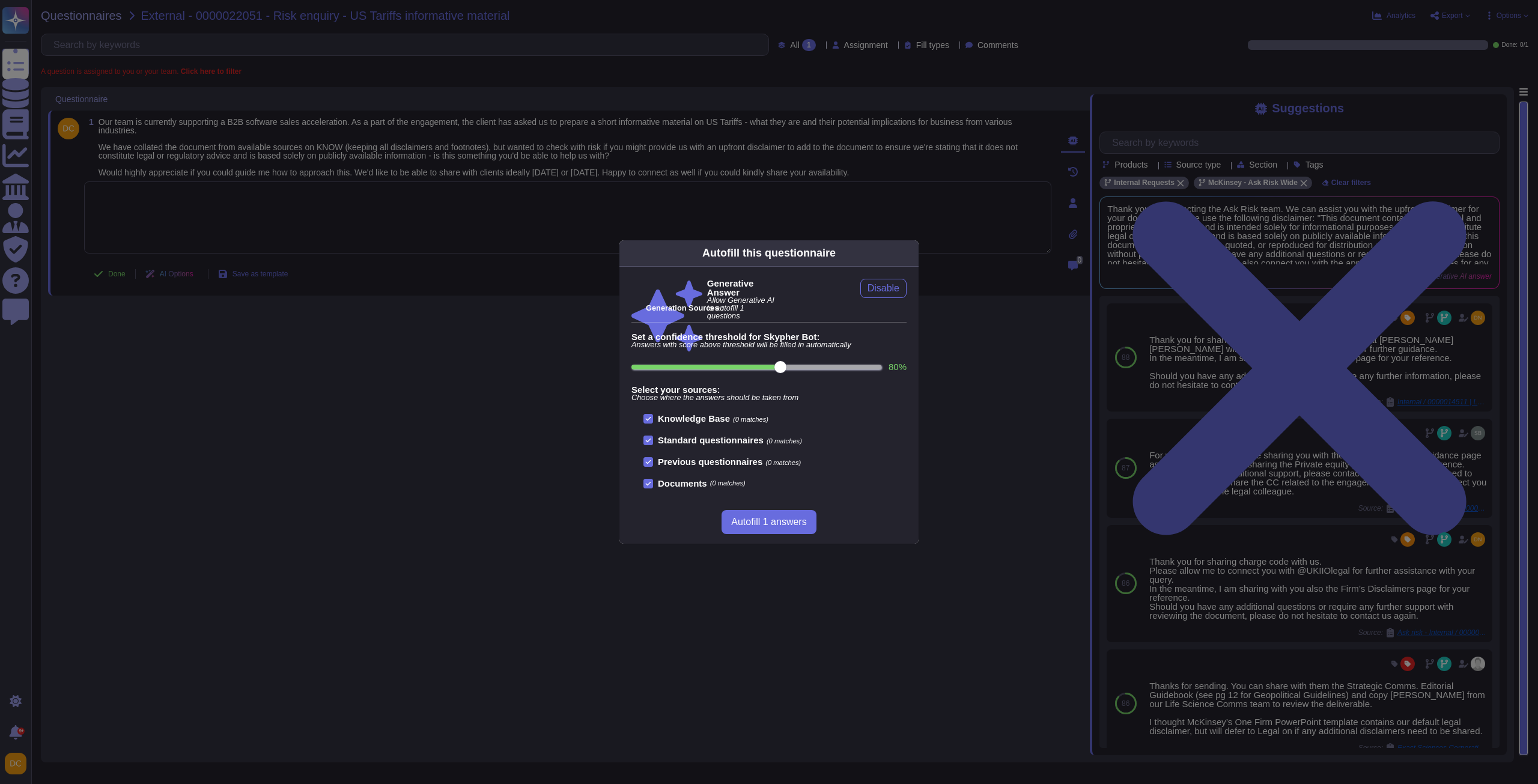
click at [1310, 359] on div "Autofill this questionnaire Generative Answer Allow Generative AI to autofill 1…" at bounding box center [769, 392] width 1538 height 784
